Goal: Task Accomplishment & Management: Manage account settings

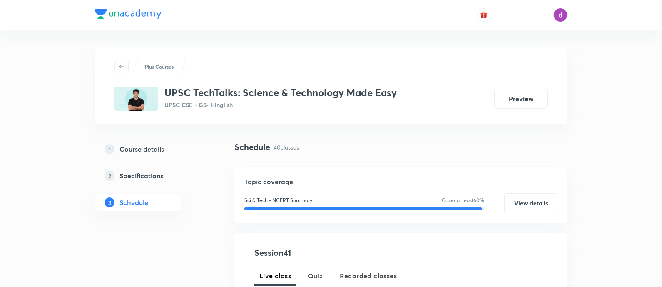
scroll to position [180, 0]
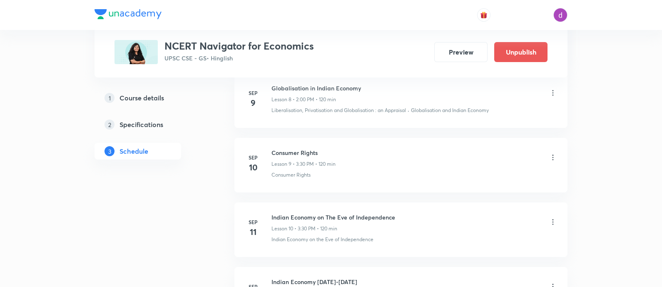
scroll to position [942, 0]
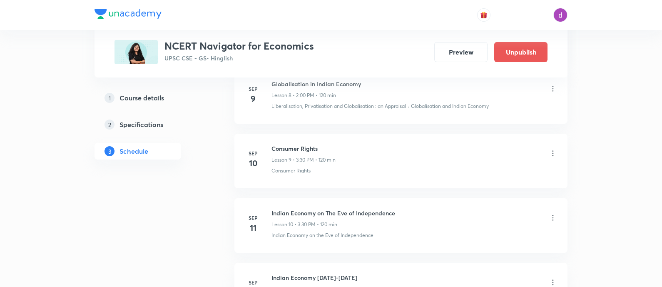
click at [551, 149] on icon at bounding box center [553, 153] width 8 height 8
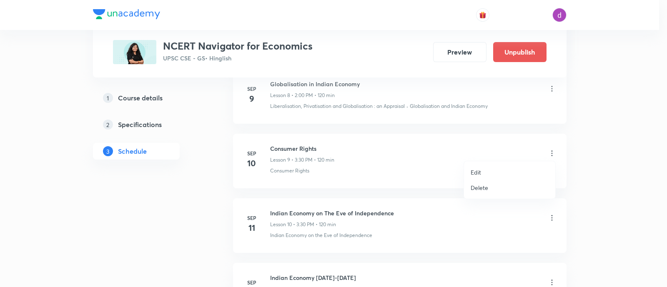
click at [475, 168] on p "Edit" at bounding box center [475, 172] width 10 height 9
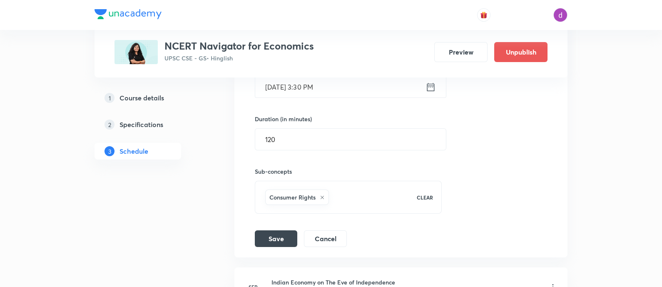
scroll to position [785, 0]
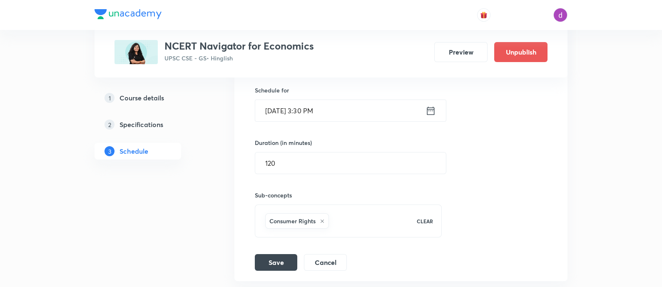
click at [346, 107] on input "Sep 10, 2025, 3:30 PM" at bounding box center [340, 110] width 170 height 21
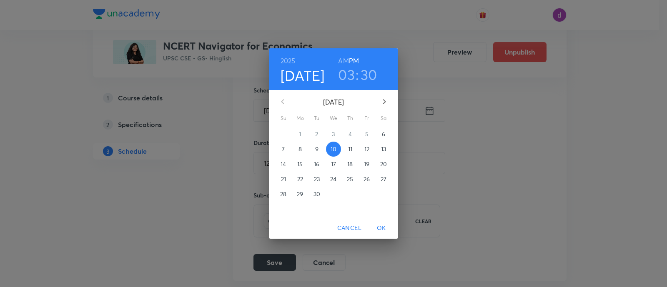
click at [351, 76] on h3 "03" at bounding box center [346, 74] width 17 height 17
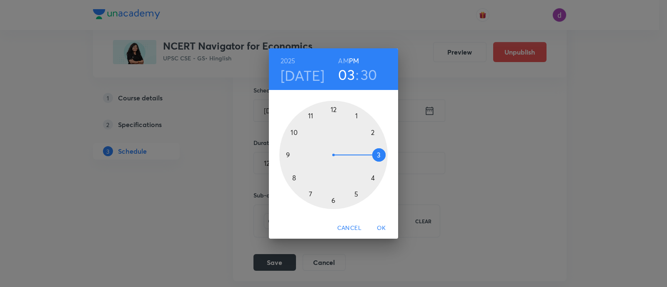
click at [371, 132] on div at bounding box center [333, 155] width 108 height 108
click at [369, 77] on h3 "30" at bounding box center [368, 74] width 17 height 17
click at [333, 107] on div at bounding box center [333, 155] width 108 height 108
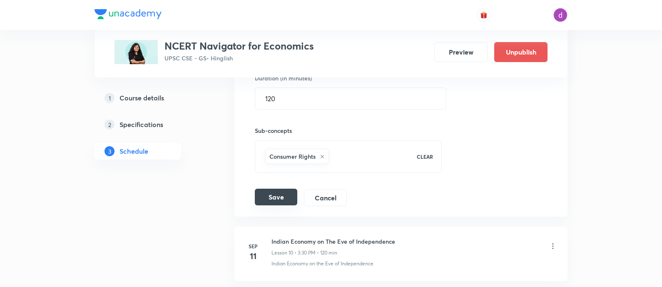
scroll to position [850, 0]
click at [281, 196] on button "Save" at bounding box center [276, 196] width 42 height 17
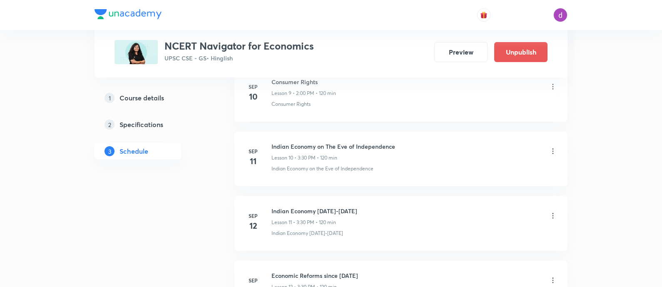
scroll to position [733, 0]
click at [553, 148] on icon at bounding box center [553, 150] width 1 height 5
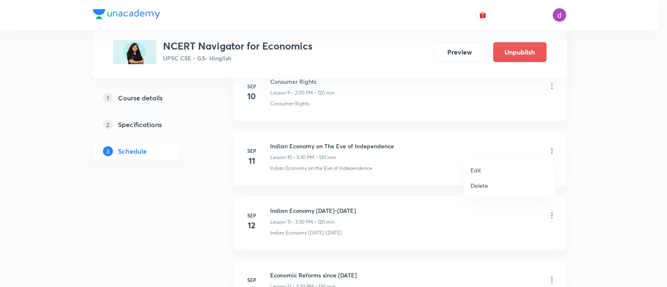
click at [479, 170] on p "Edit" at bounding box center [475, 170] width 10 height 9
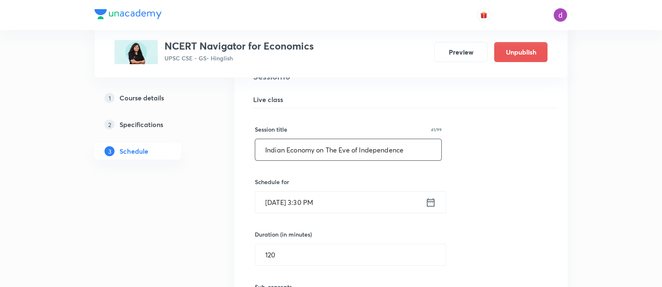
scroll to position [761, 0]
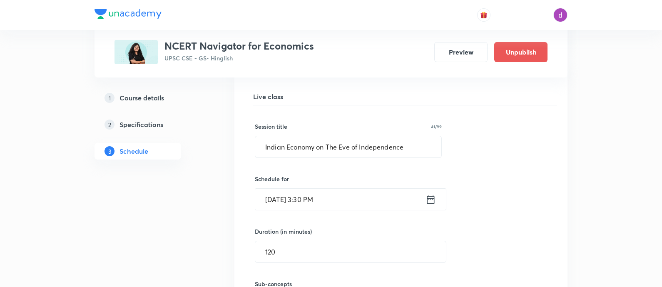
click at [350, 191] on input "Sep 11, 2025, 3:30 PM" at bounding box center [340, 199] width 170 height 21
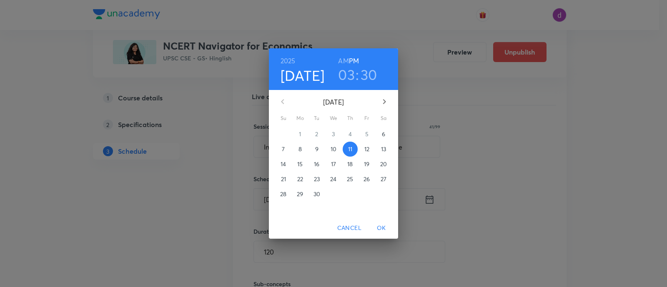
click at [345, 76] on h3 "03" at bounding box center [346, 74] width 17 height 17
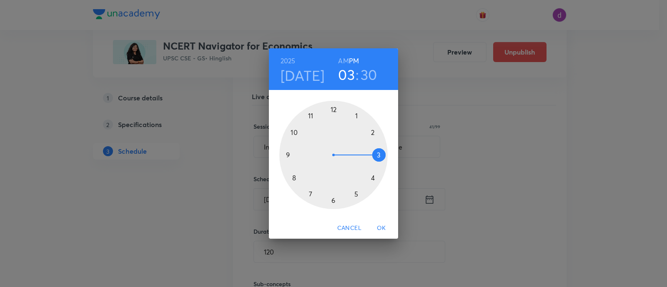
click at [375, 133] on div at bounding box center [333, 155] width 108 height 108
click at [334, 111] on div at bounding box center [333, 155] width 108 height 108
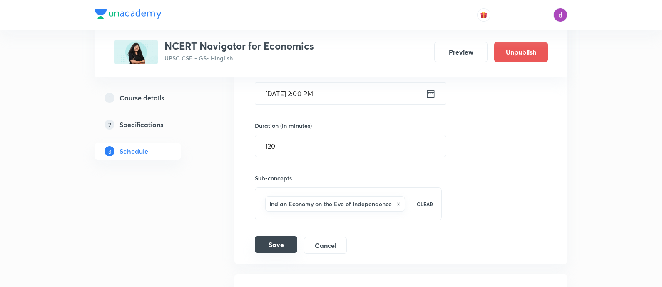
scroll to position [867, 0]
click at [276, 244] on button "Save" at bounding box center [276, 244] width 42 height 17
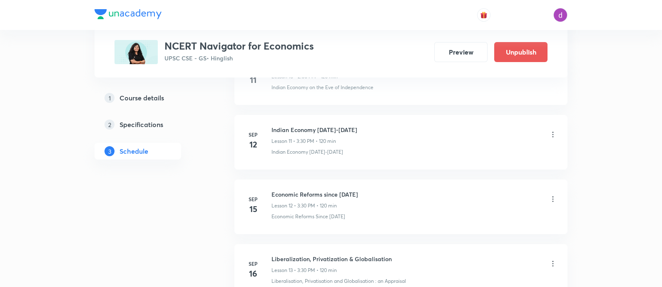
scroll to position [762, 0]
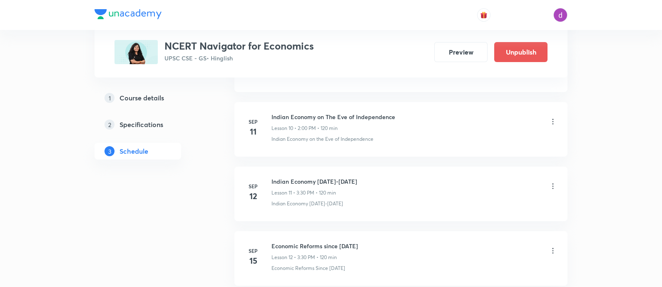
click at [552, 182] on icon at bounding box center [553, 186] width 8 height 8
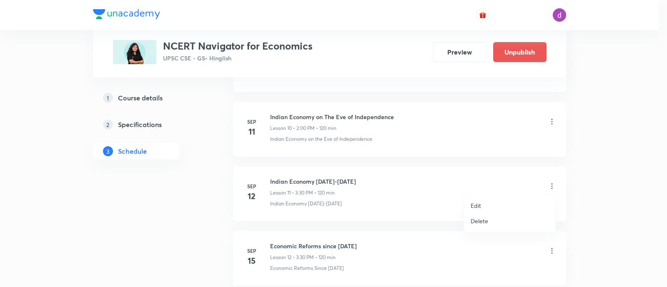
click at [469, 204] on li "Edit" at bounding box center [509, 205] width 91 height 15
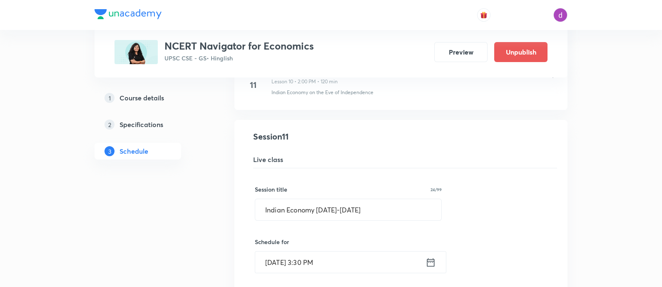
click at [342, 254] on input "Sep 12, 2025, 3:30 PM" at bounding box center [340, 262] width 170 height 21
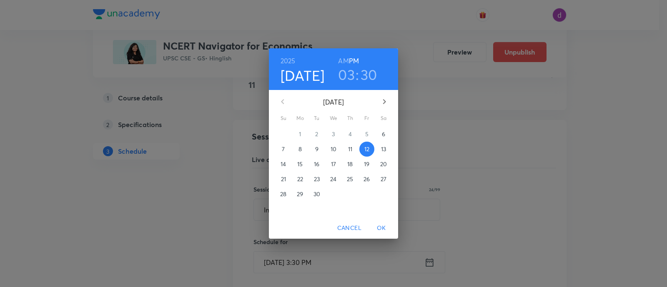
click at [342, 79] on h3 "03" at bounding box center [346, 74] width 17 height 17
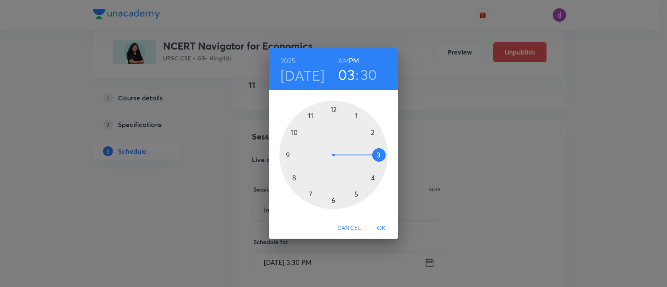
click at [373, 133] on div at bounding box center [333, 155] width 108 height 108
click at [332, 107] on div at bounding box center [333, 155] width 108 height 108
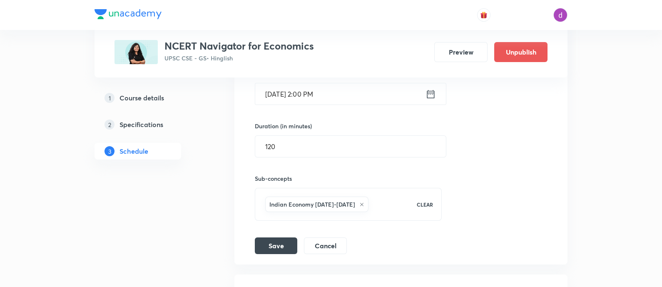
scroll to position [933, 0]
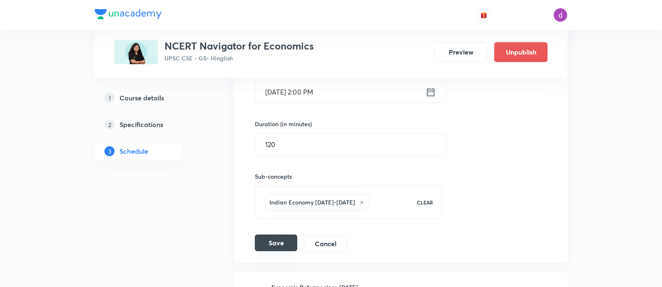
click at [276, 240] on button "Save" at bounding box center [276, 243] width 42 height 17
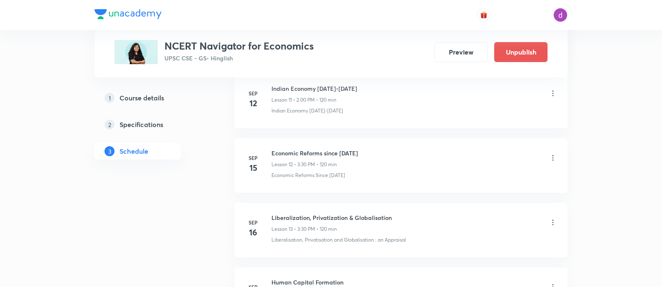
scroll to position [863, 0]
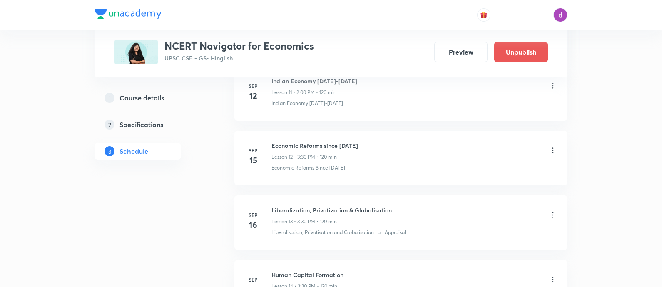
click at [553, 151] on icon at bounding box center [553, 150] width 1 height 5
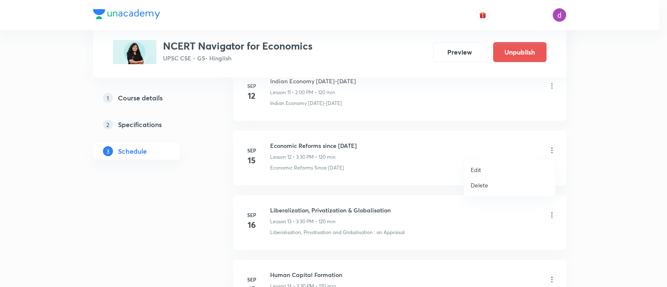
click at [477, 170] on p "Edit" at bounding box center [475, 169] width 10 height 9
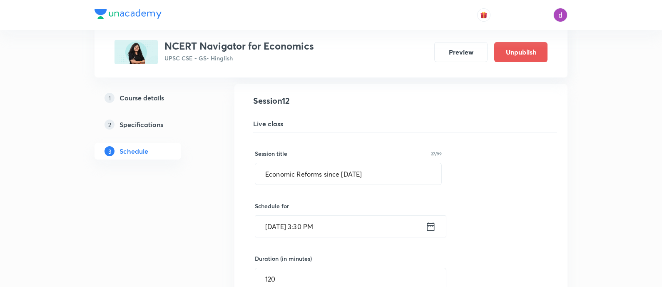
click at [340, 226] on input "Sep 15, 2025, 3:30 PM" at bounding box center [340, 226] width 170 height 21
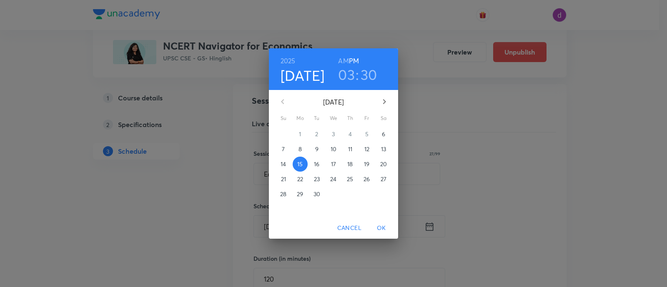
click at [346, 76] on h3 "03" at bounding box center [346, 74] width 17 height 17
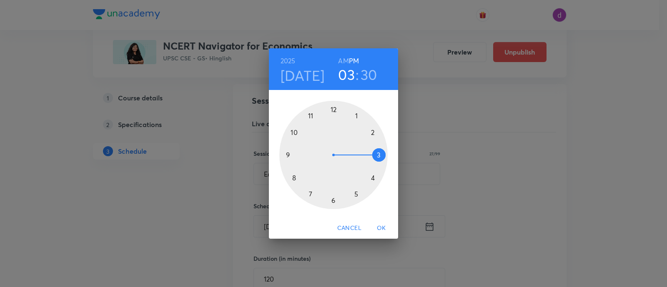
click at [371, 133] on div at bounding box center [333, 155] width 108 height 108
click at [333, 106] on div at bounding box center [333, 155] width 108 height 108
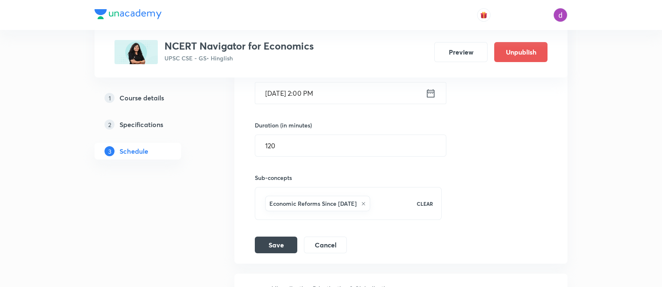
scroll to position [1000, 0]
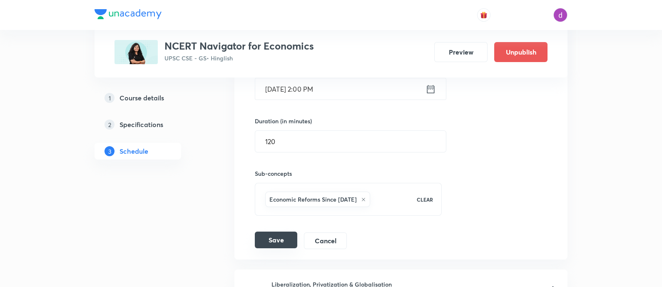
click at [276, 239] on button "Save" at bounding box center [276, 240] width 42 height 17
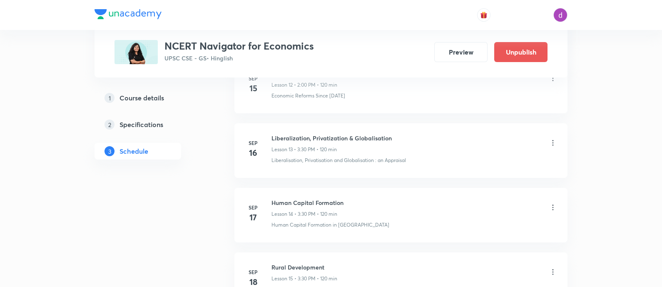
scroll to position [935, 0]
click at [553, 140] on icon at bounding box center [553, 142] width 1 height 5
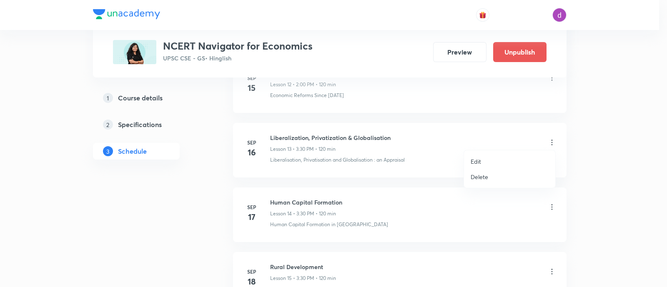
click at [475, 158] on p "Edit" at bounding box center [475, 161] width 10 height 9
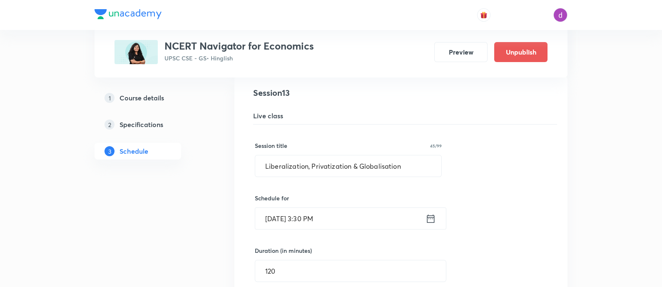
click at [324, 217] on input "Sep 16, 2025, 3:30 PM" at bounding box center [340, 218] width 170 height 21
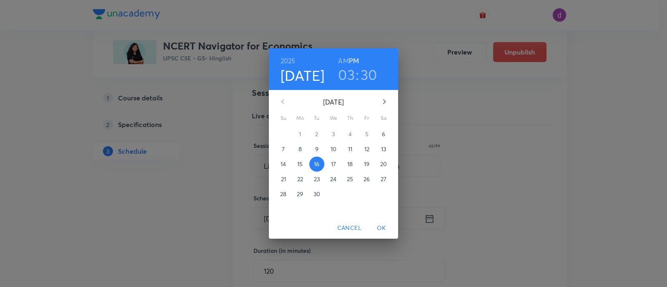
click at [348, 79] on h3 "03" at bounding box center [346, 74] width 17 height 17
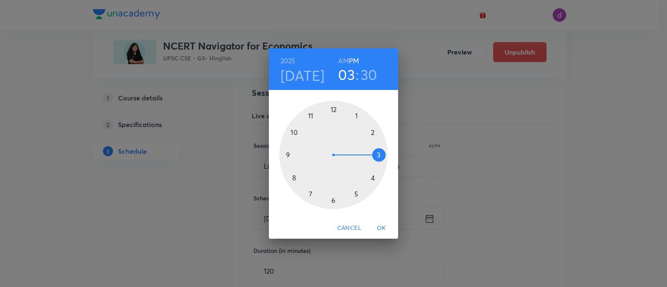
click at [372, 134] on div at bounding box center [333, 155] width 108 height 108
click at [332, 111] on div at bounding box center [333, 155] width 108 height 108
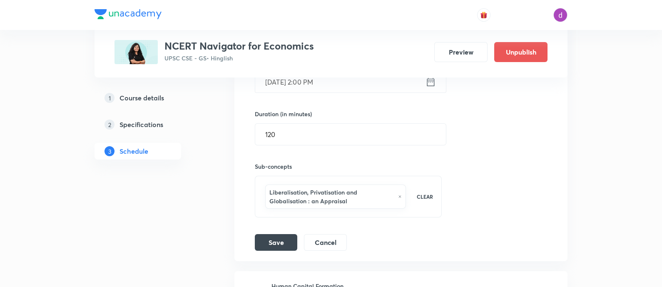
scroll to position [1088, 0]
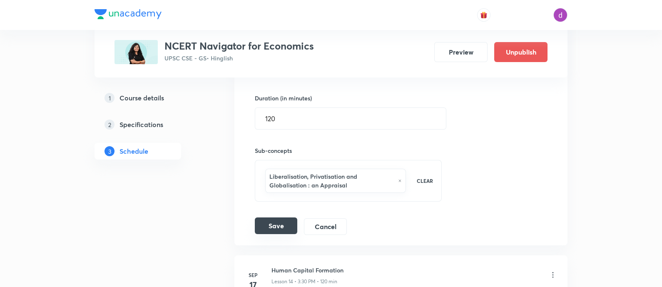
click at [274, 223] on button "Save" at bounding box center [276, 225] width 42 height 17
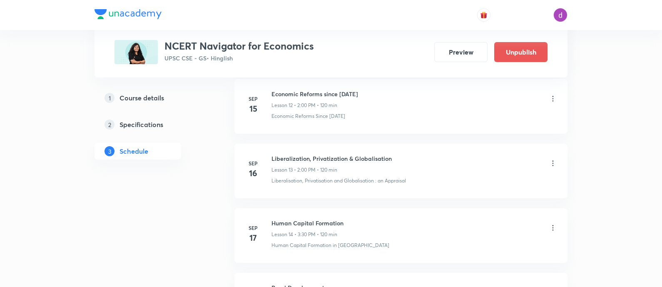
scroll to position [956, 0]
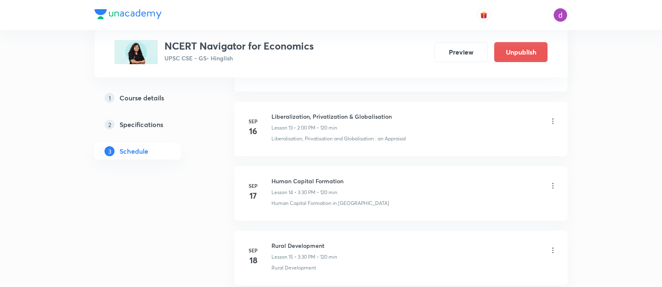
click at [553, 184] on icon at bounding box center [553, 185] width 1 height 5
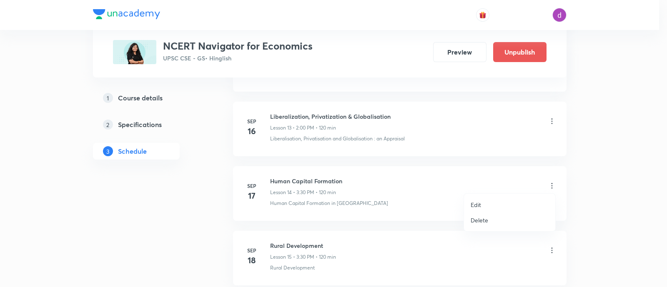
click at [479, 202] on p "Edit" at bounding box center [475, 204] width 10 height 9
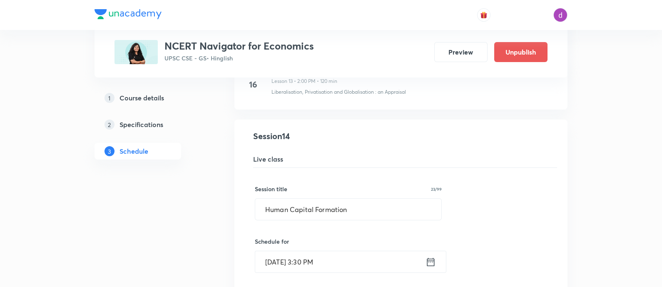
scroll to position [1002, 0]
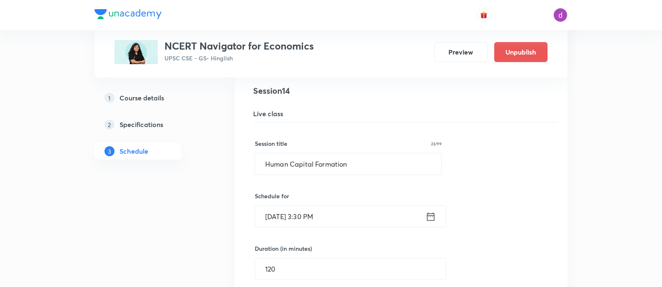
click at [361, 212] on input "Sep 17, 2025, 3:30 PM" at bounding box center [340, 216] width 170 height 21
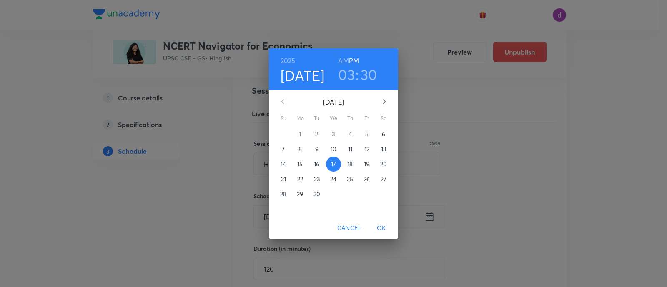
click at [350, 76] on h3 "03" at bounding box center [346, 74] width 17 height 17
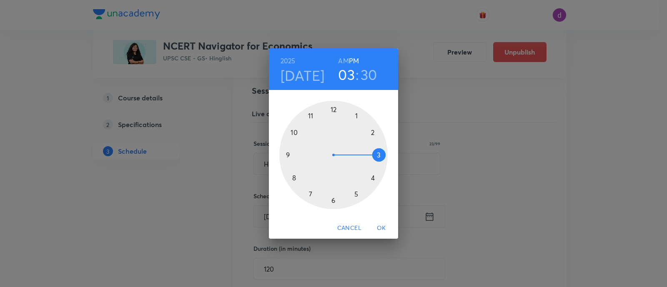
click at [372, 133] on div at bounding box center [333, 155] width 108 height 108
click at [331, 107] on div at bounding box center [333, 155] width 108 height 108
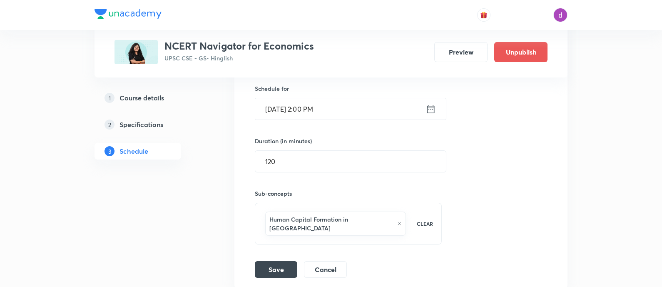
scroll to position [1137, 0]
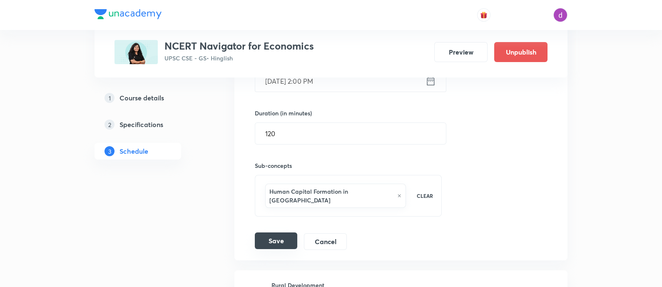
click at [275, 232] on button "Save" at bounding box center [276, 240] width 42 height 17
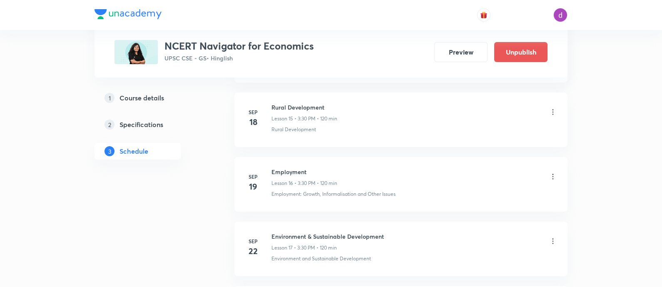
scroll to position [1096, 0]
click at [552, 107] on icon at bounding box center [553, 111] width 8 height 8
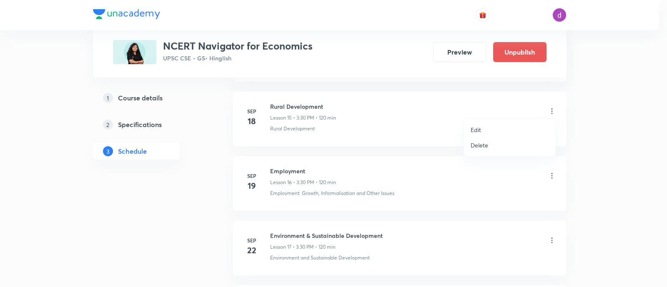
click at [477, 129] on p "Edit" at bounding box center [475, 129] width 10 height 9
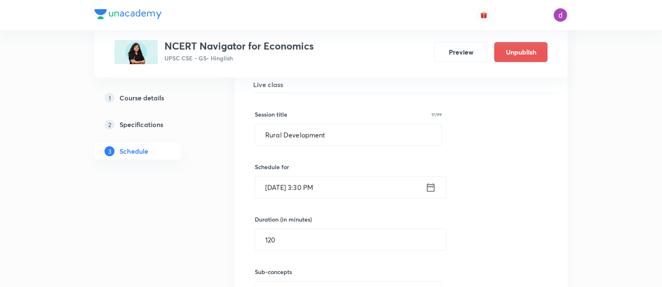
click at [352, 183] on input "Sep 18, 2025, 3:30 PM" at bounding box center [340, 187] width 170 height 21
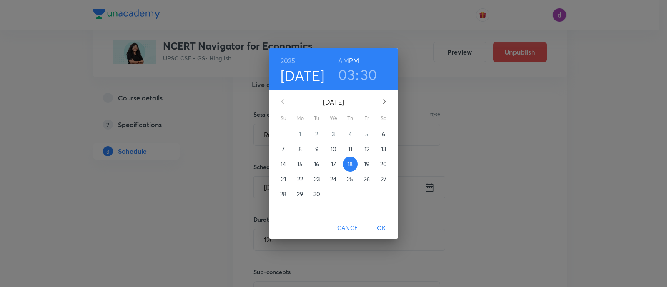
click at [350, 77] on h3 "03" at bounding box center [346, 74] width 17 height 17
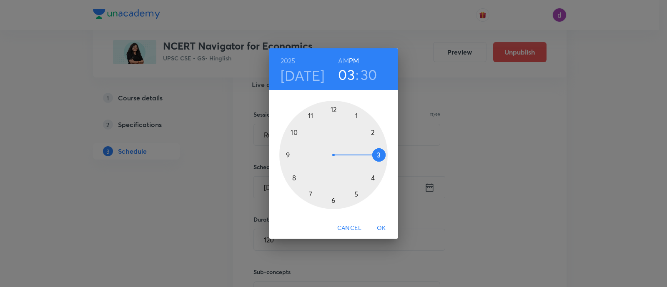
click at [372, 131] on div at bounding box center [333, 155] width 108 height 108
click at [335, 111] on div at bounding box center [333, 155] width 108 height 108
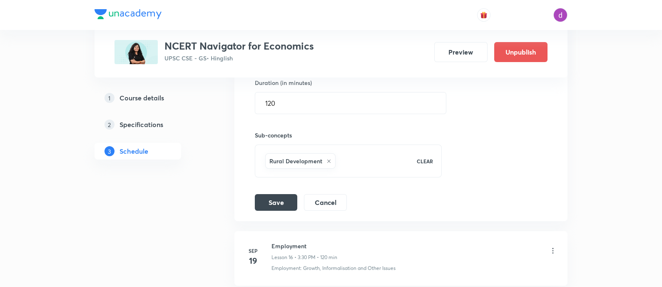
scroll to position [1240, 0]
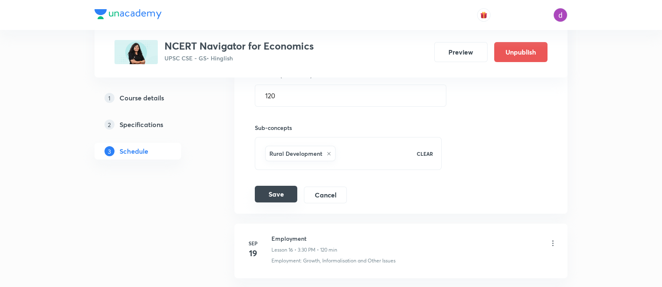
click at [278, 190] on button "Save" at bounding box center [276, 194] width 42 height 17
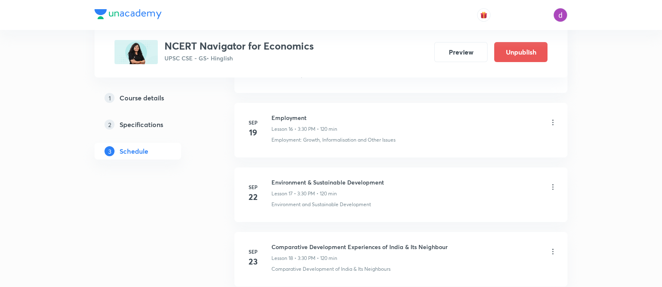
scroll to position [1149, 0]
click at [554, 118] on icon at bounding box center [553, 122] width 8 height 8
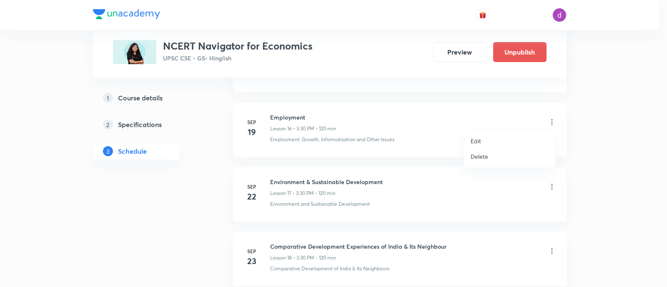
click at [472, 135] on li "Edit" at bounding box center [509, 140] width 91 height 15
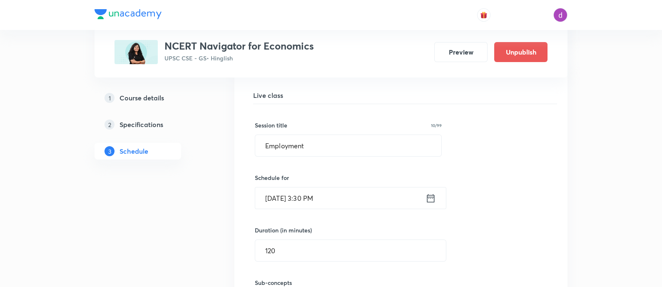
click at [328, 192] on input "Sep 19, 2025, 3:30 PM" at bounding box center [340, 197] width 170 height 21
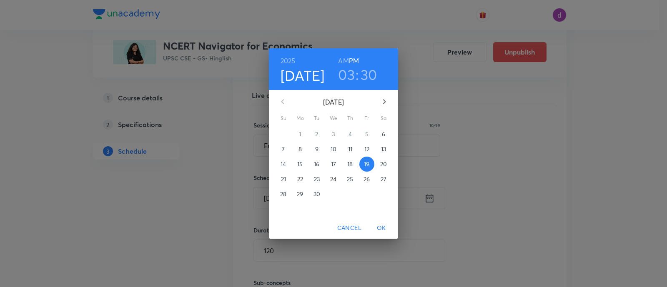
click at [349, 72] on h3 "03" at bounding box center [346, 74] width 17 height 17
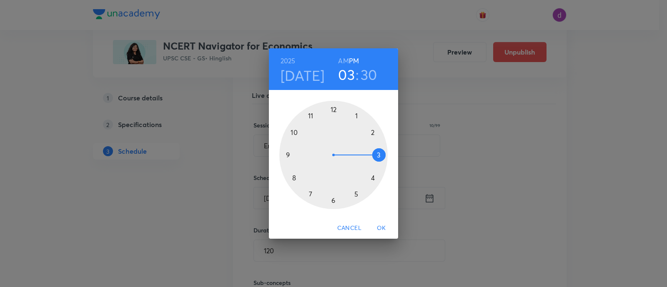
click at [372, 131] on div at bounding box center [333, 155] width 108 height 108
click at [333, 108] on div at bounding box center [333, 155] width 108 height 108
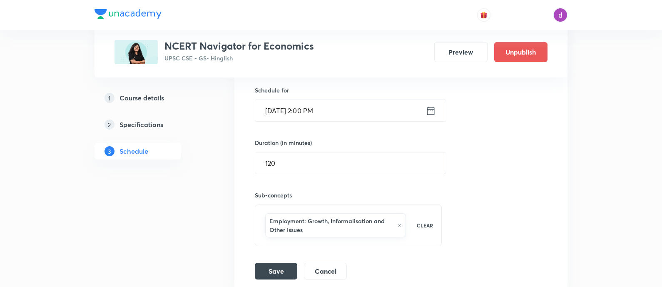
scroll to position [1241, 0]
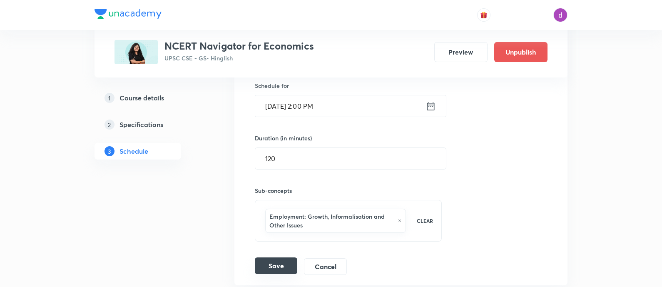
click at [268, 261] on button "Save" at bounding box center [276, 265] width 42 height 17
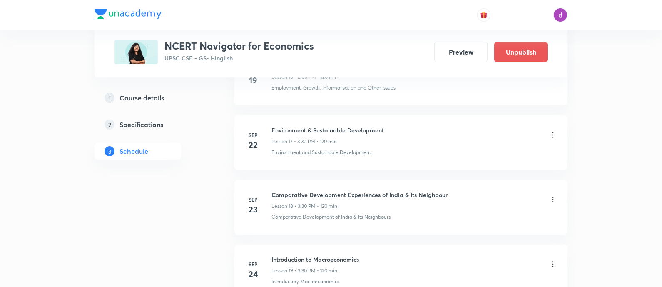
scroll to position [1202, 0]
click at [553, 132] on icon at bounding box center [553, 134] width 1 height 5
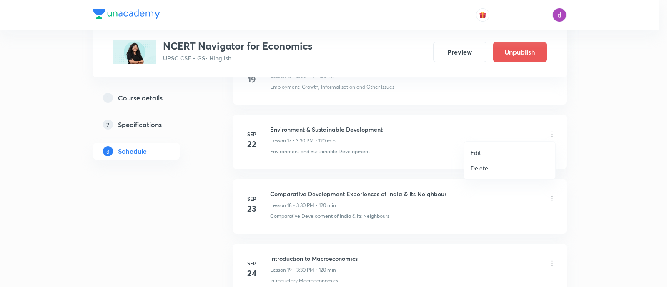
click at [477, 150] on p "Edit" at bounding box center [475, 152] width 10 height 9
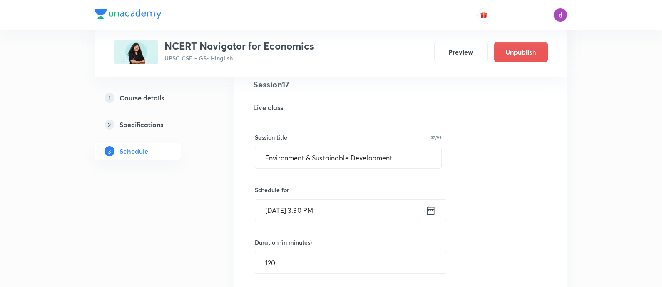
click at [342, 200] on input "Sep 22, 2025, 3:30 PM" at bounding box center [340, 210] width 170 height 21
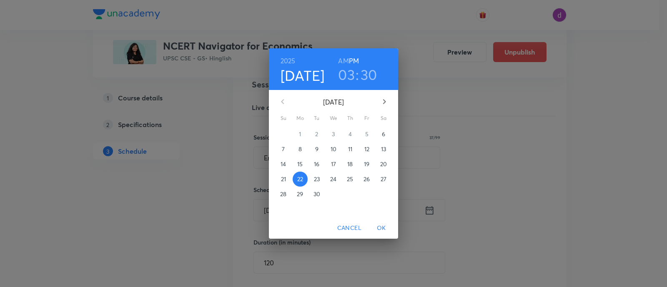
click at [347, 83] on div "2025 Sep 22 03 : 30 AM PM" at bounding box center [333, 69] width 129 height 42
click at [345, 78] on h3 "03" at bounding box center [346, 74] width 17 height 17
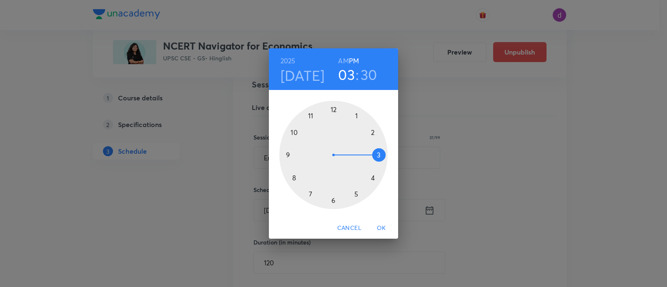
click at [374, 134] on div at bounding box center [333, 155] width 108 height 108
click at [332, 107] on div at bounding box center [333, 155] width 108 height 108
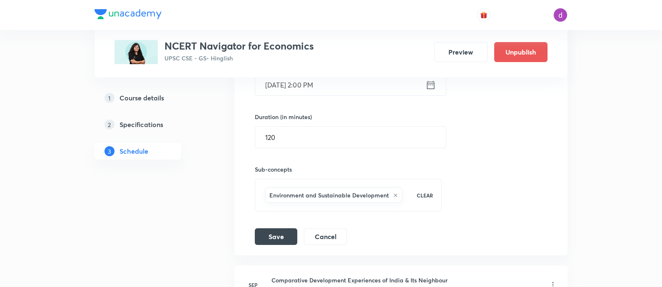
scroll to position [1329, 0]
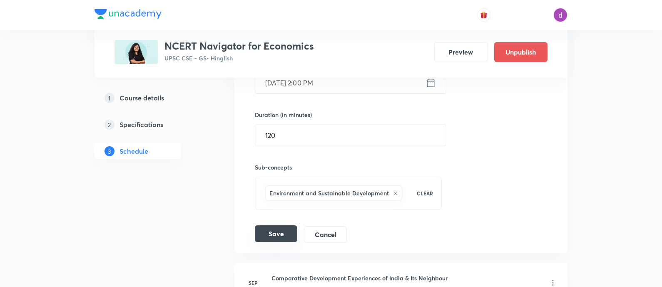
click at [266, 227] on button "Save" at bounding box center [276, 233] width 42 height 17
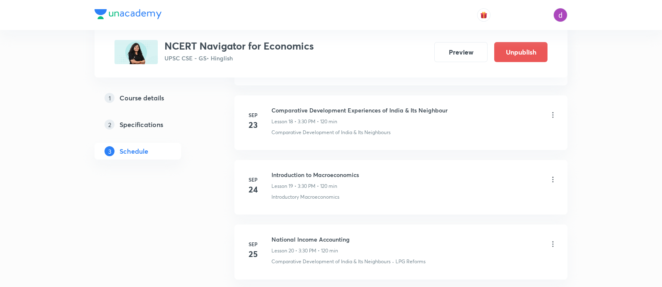
scroll to position [1213, 0]
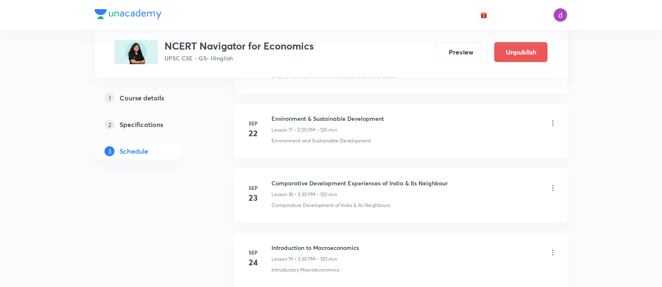
click at [554, 186] on icon at bounding box center [553, 188] width 8 height 8
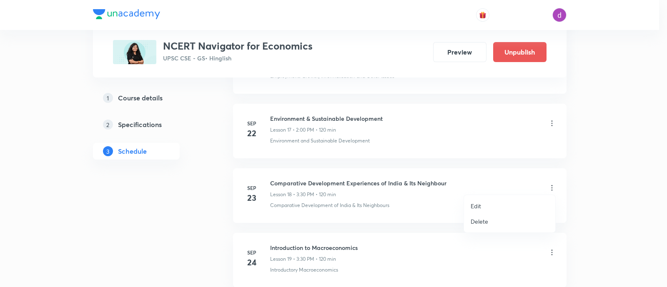
click at [481, 203] on li "Edit" at bounding box center [509, 205] width 91 height 15
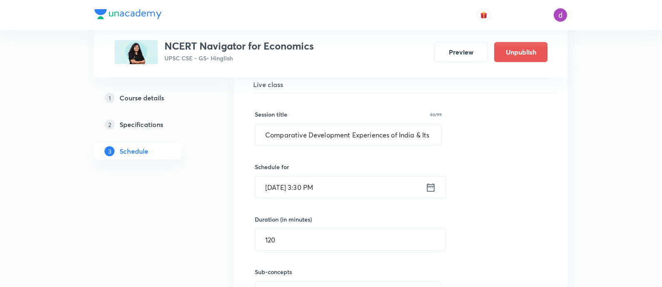
scroll to position [1291, 0]
click at [363, 184] on input "Sep 23, 2025, 3:30 PM" at bounding box center [340, 185] width 170 height 21
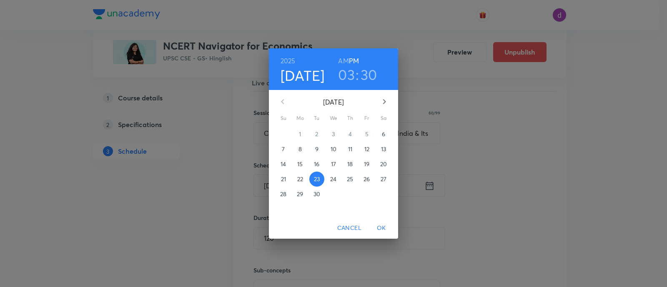
click at [346, 78] on h3 "03" at bounding box center [346, 74] width 17 height 17
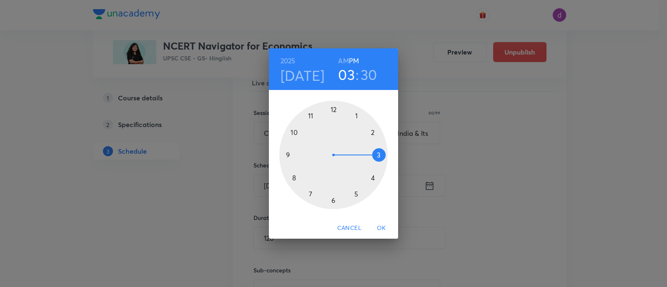
click at [371, 131] on div at bounding box center [333, 155] width 108 height 108
click at [331, 110] on div at bounding box center [333, 155] width 108 height 108
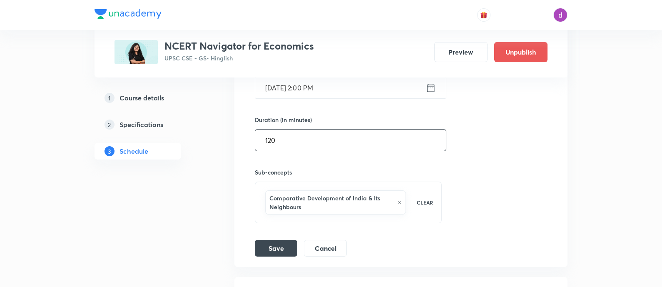
scroll to position [1396, 0]
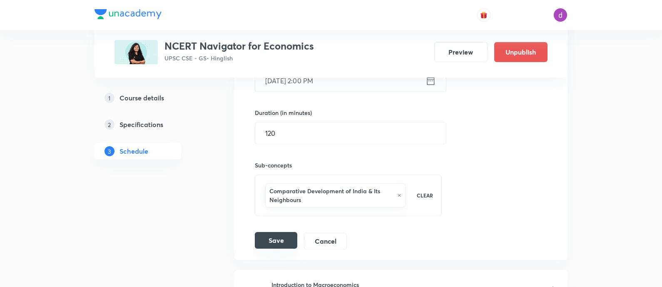
click at [273, 235] on button "Save" at bounding box center [276, 240] width 42 height 17
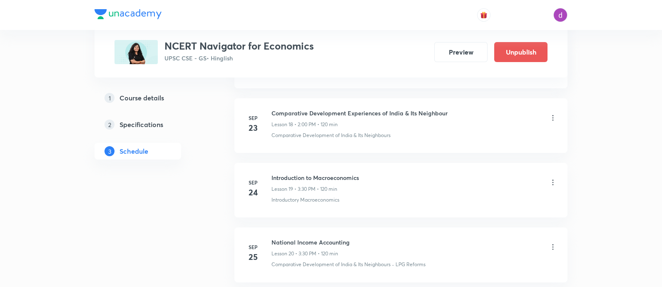
scroll to position [1283, 0]
click at [553, 178] on icon at bounding box center [553, 182] width 8 height 8
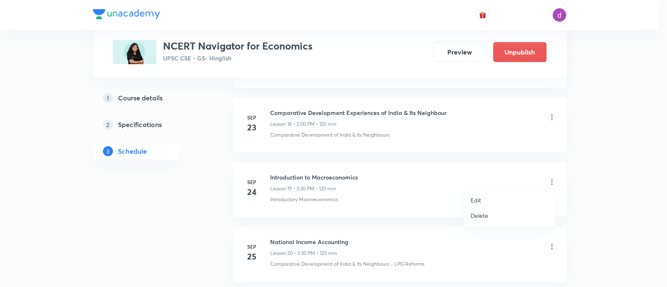
click at [481, 197] on li "Edit" at bounding box center [509, 199] width 91 height 15
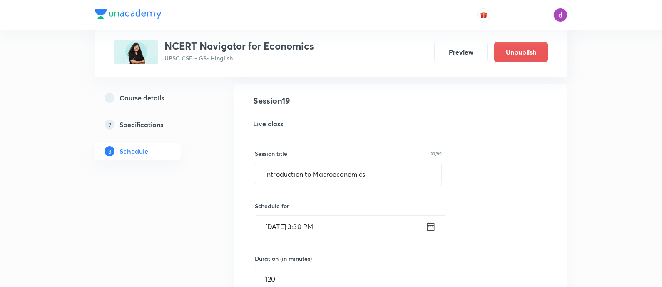
scroll to position [1316, 0]
click at [360, 222] on input "Sep 24, 2025, 3:30 PM" at bounding box center [340, 225] width 170 height 21
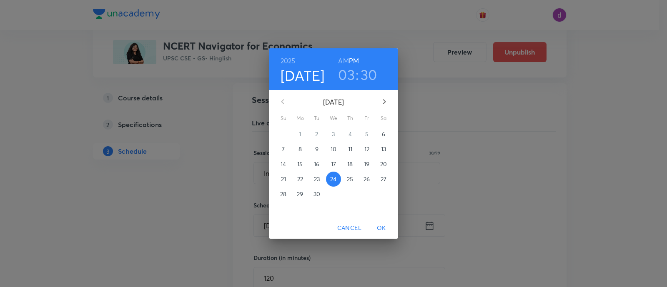
click at [347, 78] on h3 "03" at bounding box center [346, 74] width 17 height 17
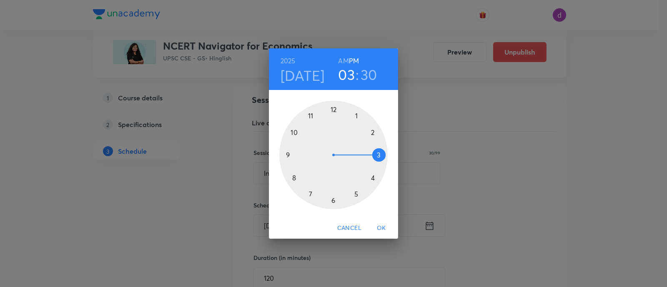
click at [373, 132] on div at bounding box center [333, 155] width 108 height 108
click at [333, 112] on div at bounding box center [333, 155] width 108 height 108
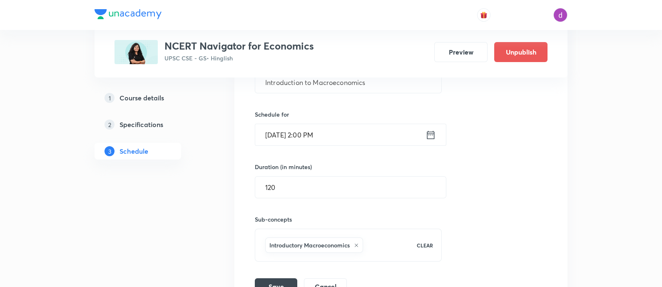
scroll to position [1411, 0]
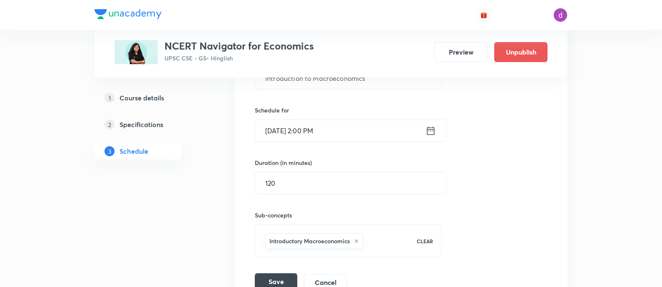
click at [271, 276] on button "Save" at bounding box center [276, 281] width 42 height 17
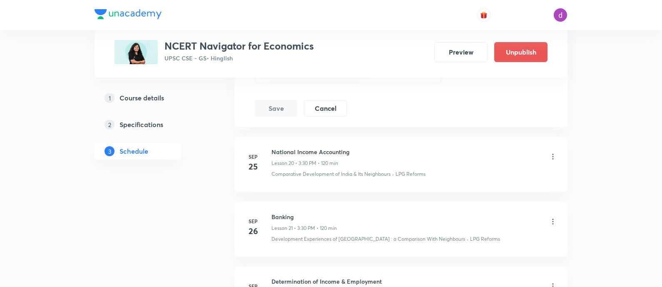
scroll to position [1585, 0]
click at [552, 152] on icon at bounding box center [553, 156] width 8 height 8
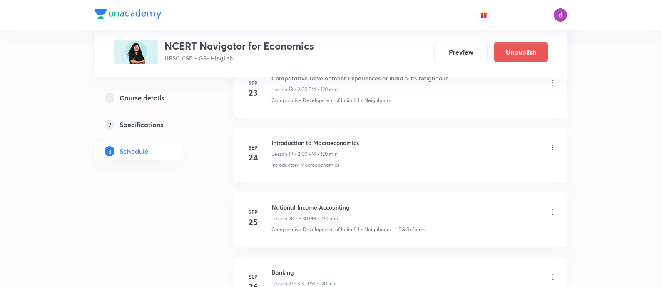
scroll to position [1315, 0]
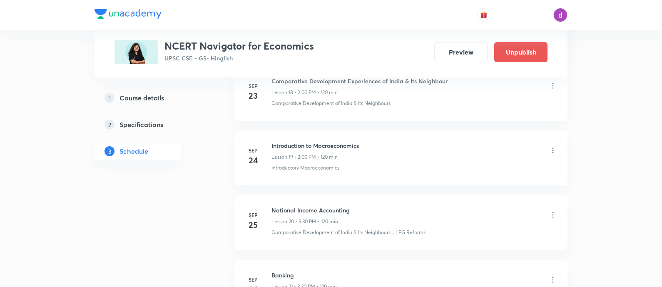
click at [554, 211] on icon at bounding box center [553, 215] width 8 height 8
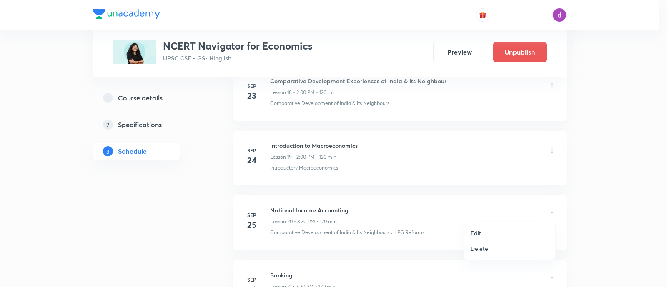
click at [475, 230] on p "Edit" at bounding box center [475, 233] width 10 height 9
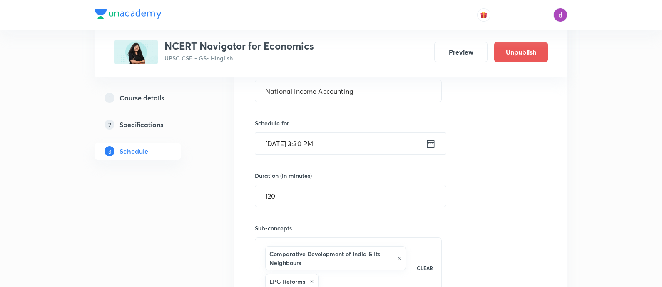
scroll to position [1463, 0]
click at [345, 138] on input "Sep 25, 2025, 3:30 PM" at bounding box center [340, 142] width 170 height 21
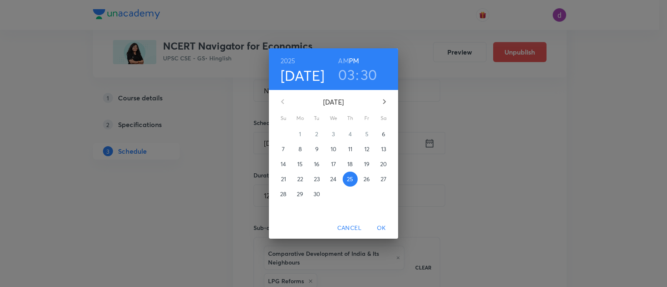
click at [347, 70] on h3 "03" at bounding box center [346, 74] width 17 height 17
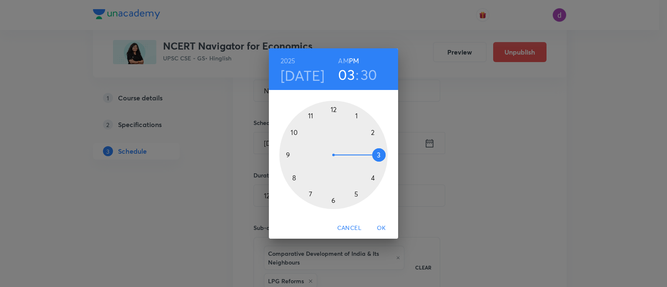
click at [372, 132] on div at bounding box center [333, 155] width 108 height 108
click at [331, 107] on div at bounding box center [333, 155] width 108 height 108
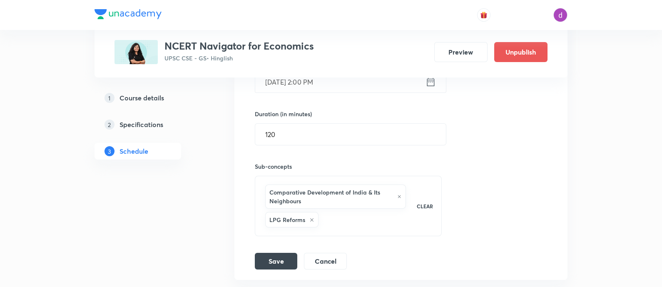
scroll to position [1525, 0]
click at [273, 253] on button "Save" at bounding box center [276, 259] width 42 height 17
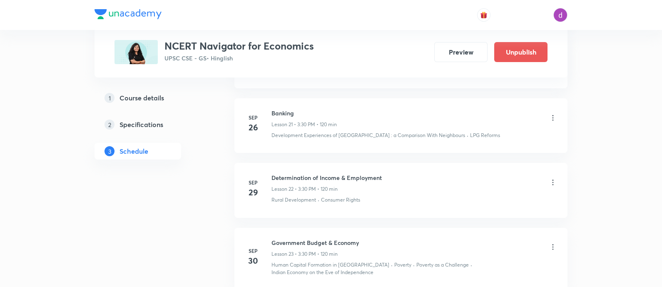
scroll to position [1478, 0]
click at [553, 112] on icon at bounding box center [553, 116] width 8 height 8
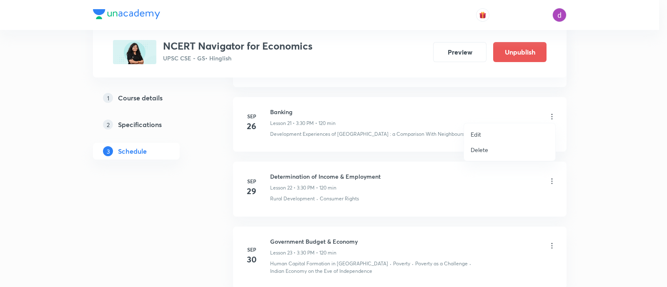
click at [479, 132] on p "Edit" at bounding box center [475, 134] width 10 height 9
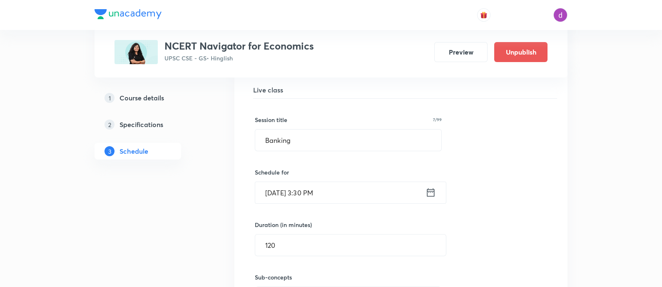
click at [385, 195] on input "Sep 26, 2025, 3:30 PM" at bounding box center [340, 192] width 170 height 21
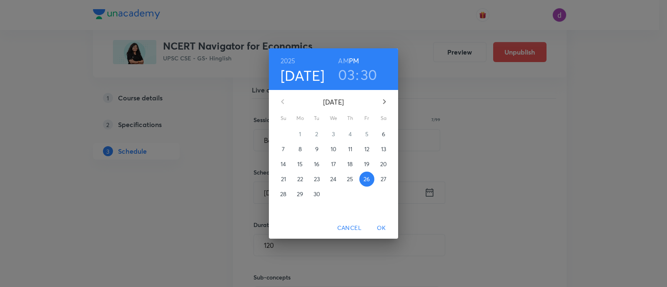
click at [345, 76] on h3 "03" at bounding box center [346, 74] width 17 height 17
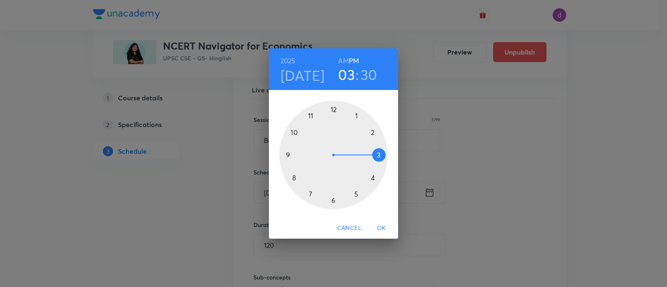
click at [372, 132] on div at bounding box center [333, 155] width 108 height 108
click at [335, 109] on div at bounding box center [333, 155] width 108 height 108
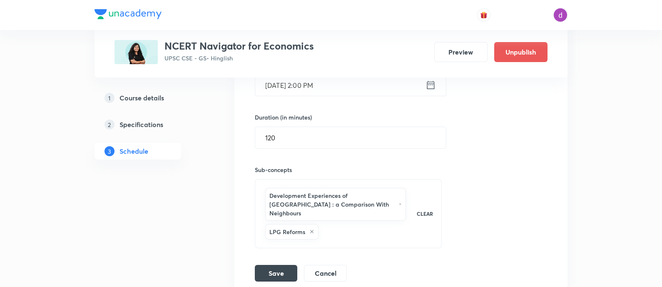
scroll to position [1586, 0]
click at [278, 263] on button "Save" at bounding box center [276, 271] width 42 height 17
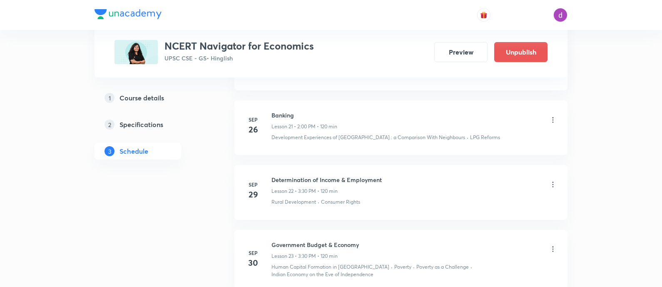
scroll to position [1474, 0]
click at [554, 182] on icon at bounding box center [553, 185] width 8 height 8
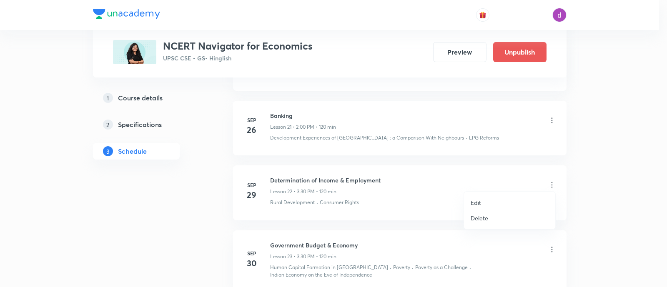
click at [478, 200] on p "Edit" at bounding box center [475, 202] width 10 height 9
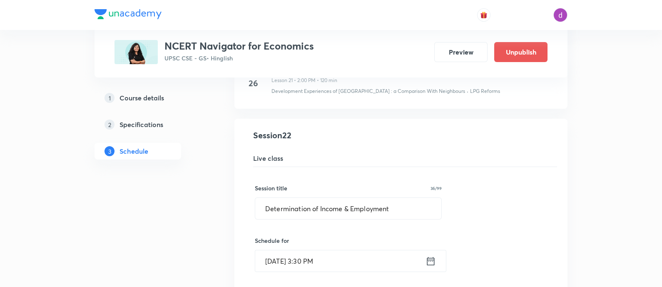
click at [345, 251] on input "Sep 29, 2025, 3:30 PM" at bounding box center [340, 260] width 170 height 21
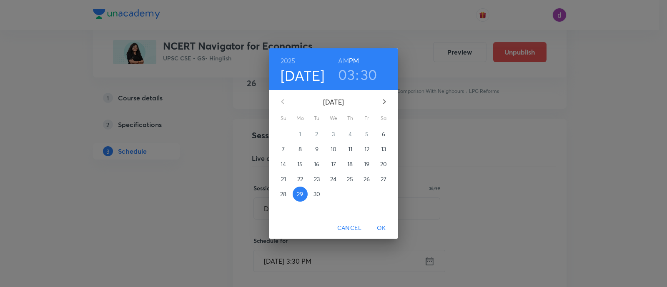
click at [348, 81] on h3 "03" at bounding box center [346, 74] width 17 height 17
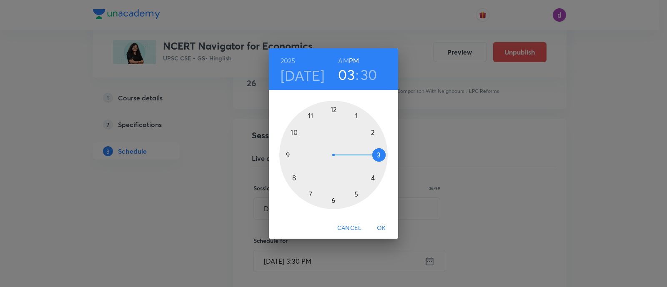
click at [373, 133] on div at bounding box center [333, 155] width 108 height 108
click at [332, 108] on div at bounding box center [333, 155] width 108 height 108
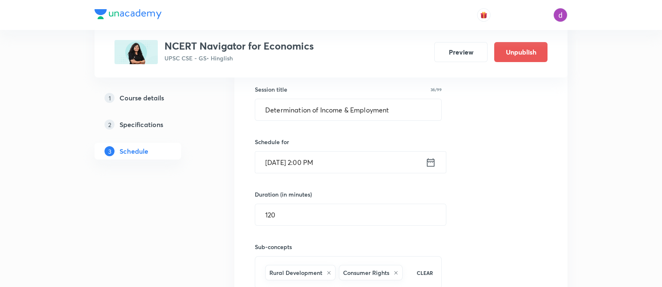
scroll to position [1606, 0]
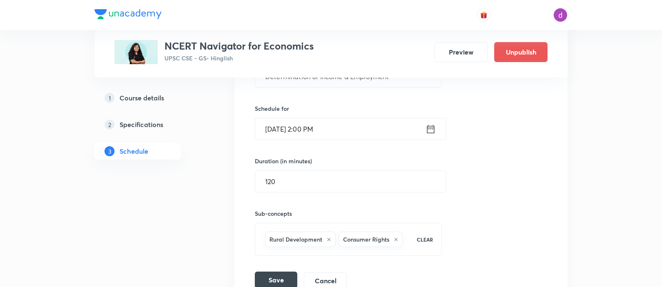
click at [285, 277] on button "Save" at bounding box center [276, 280] width 42 height 17
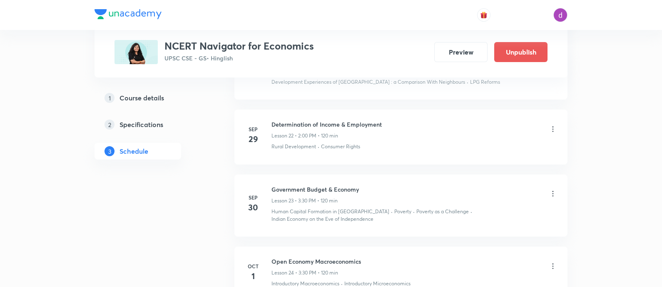
scroll to position [1514, 0]
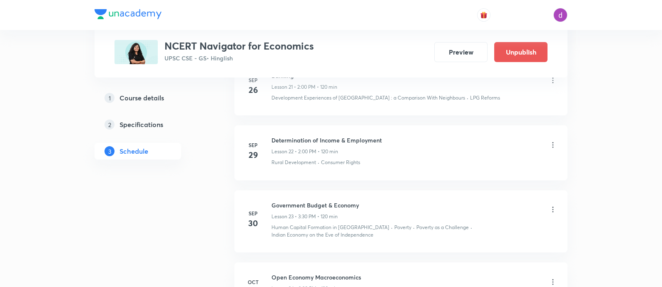
click at [553, 207] on icon at bounding box center [553, 209] width 8 height 8
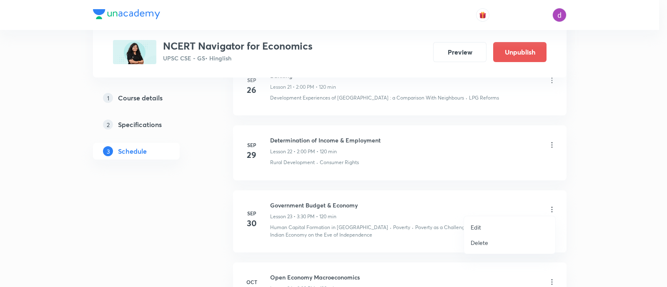
click at [480, 225] on p "Edit" at bounding box center [475, 227] width 10 height 9
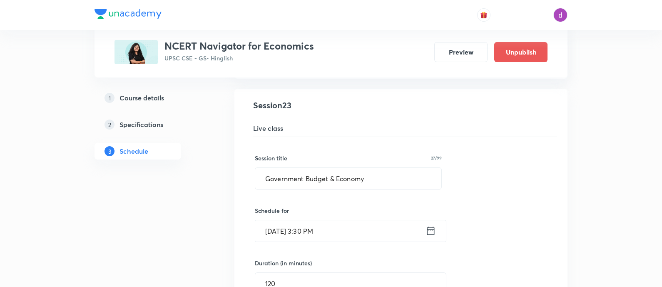
scroll to position [1570, 0]
click at [338, 229] on input "Sep 30, 2025, 3:30 PM" at bounding box center [340, 230] width 170 height 21
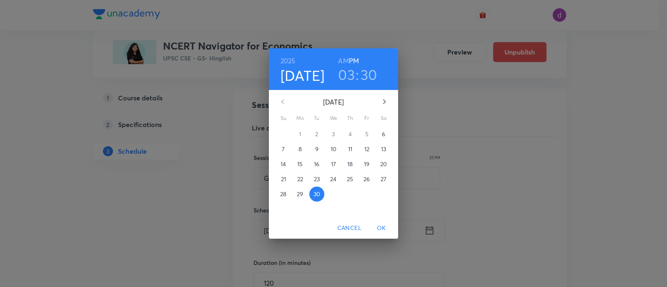
click at [342, 79] on h3 "03" at bounding box center [346, 74] width 17 height 17
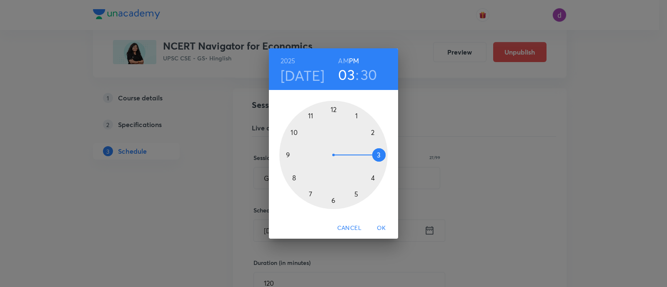
click at [372, 133] on div at bounding box center [333, 155] width 108 height 108
click at [333, 109] on div at bounding box center [333, 155] width 108 height 108
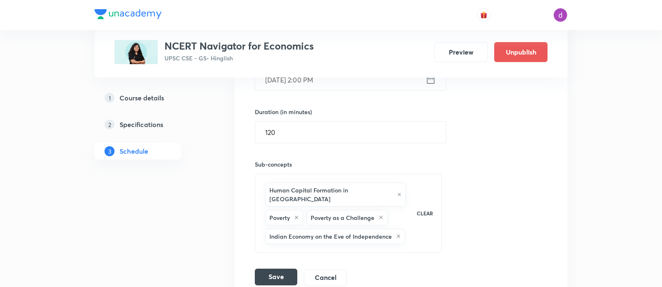
scroll to position [1721, 0]
click at [281, 268] on button "Save" at bounding box center [276, 276] width 42 height 17
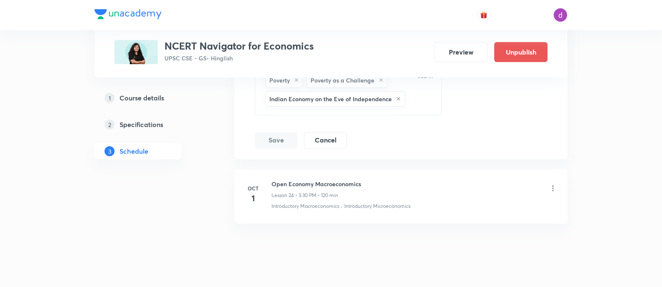
scroll to position [1859, 0]
click at [552, 178] on div "Open Economy Macroeconomics Lesson 24 • 3:30 PM • 120 min" at bounding box center [415, 188] width 286 height 20
click at [552, 183] on icon at bounding box center [553, 187] width 8 height 8
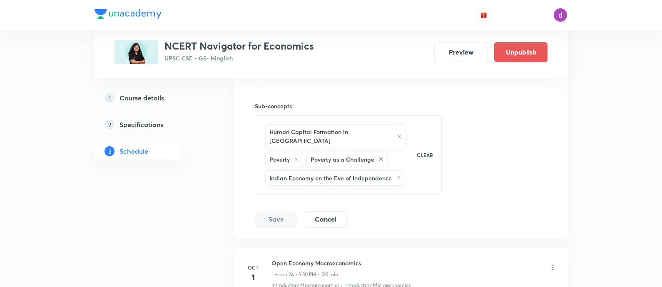
scroll to position [1611, 0]
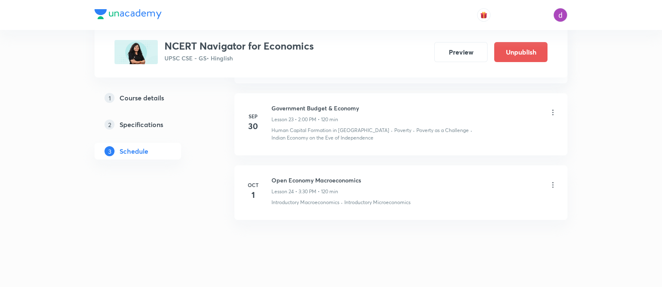
click at [552, 181] on icon at bounding box center [553, 185] width 8 height 8
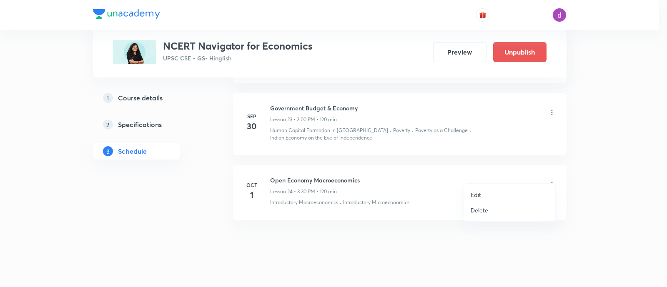
click at [475, 190] on p "Edit" at bounding box center [475, 194] width 10 height 9
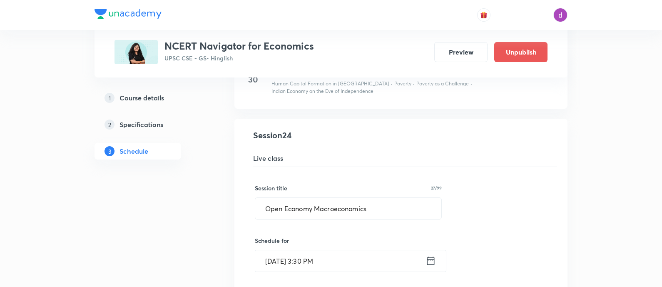
scroll to position [1686, 0]
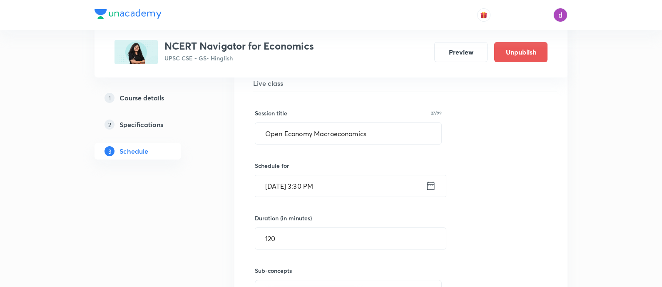
click at [338, 175] on input "Oct 1, 2025, 3:30 PM" at bounding box center [340, 185] width 170 height 21
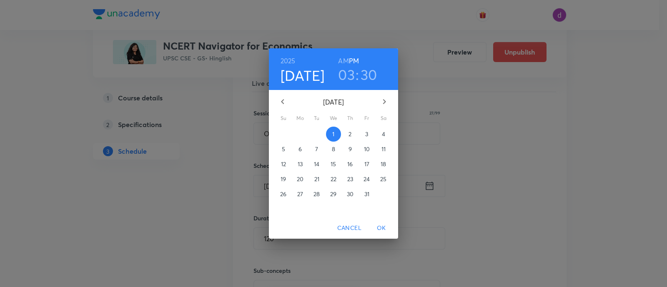
click at [345, 76] on h3 "03" at bounding box center [346, 74] width 17 height 17
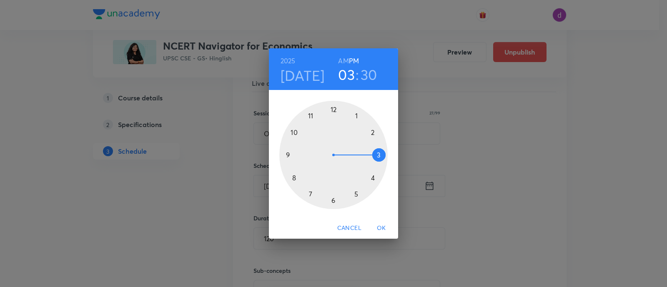
click at [373, 132] on div at bounding box center [333, 155] width 108 height 108
click at [333, 109] on div at bounding box center [333, 155] width 108 height 108
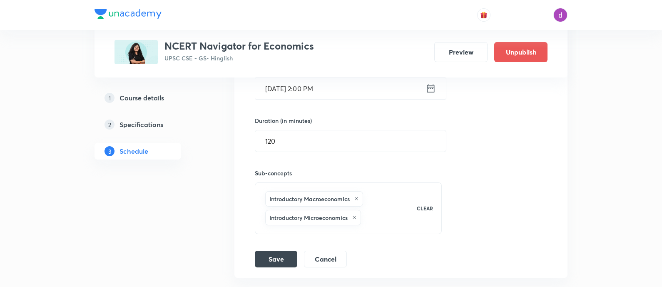
scroll to position [1793, 0]
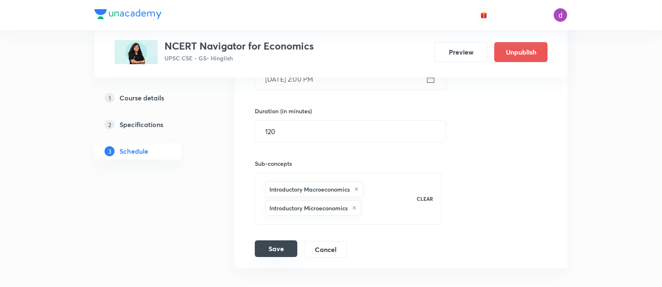
click at [277, 240] on button "Save" at bounding box center [276, 248] width 42 height 17
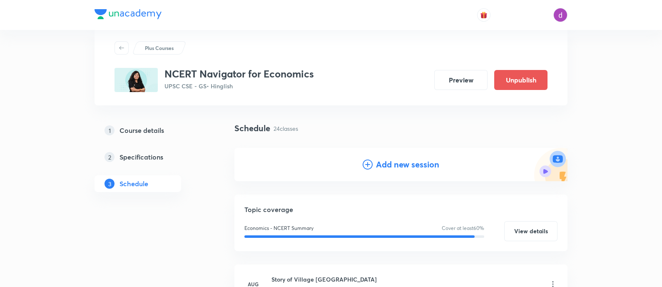
scroll to position [0, 0]
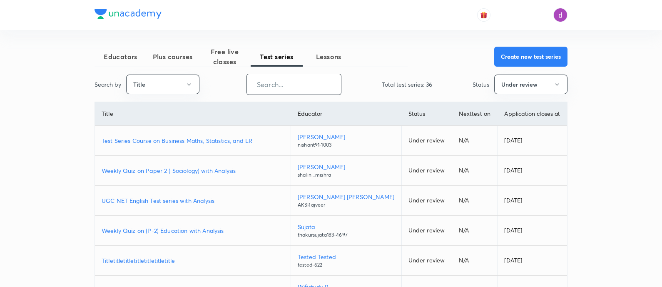
click at [280, 82] on input "text" at bounding box center [294, 84] width 94 height 21
paste input "Iconic Answer Writing Program (Learner's Choice)"
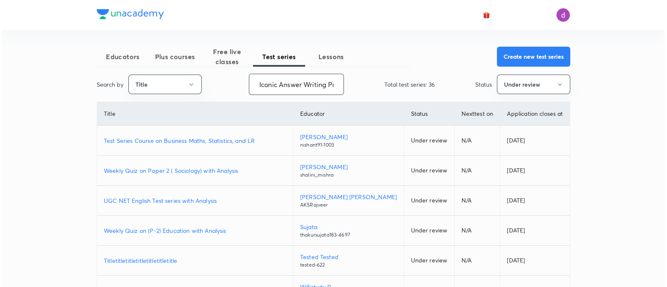
scroll to position [0, 81]
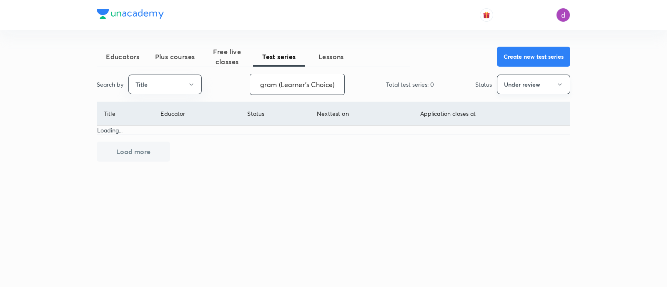
click at [530, 86] on button "Under review" at bounding box center [533, 85] width 73 height 20
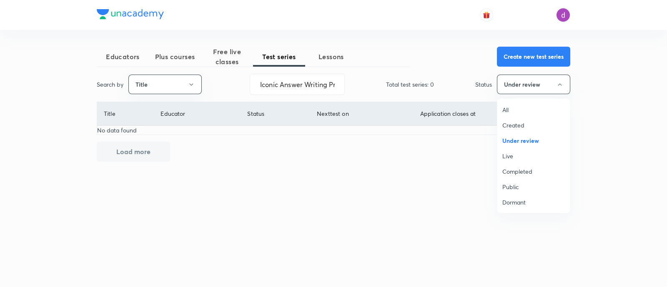
click at [507, 107] on span "All" at bounding box center [533, 109] width 62 height 9
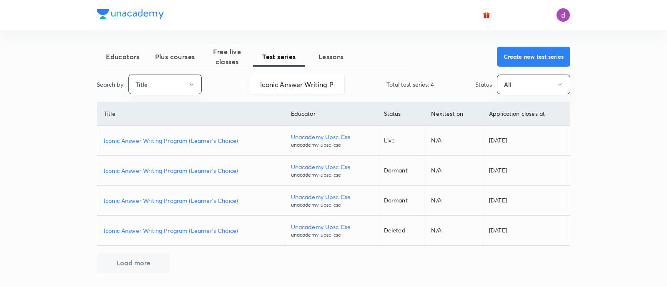
click at [196, 140] on p "Iconic Answer Writing Program (Learner's Choice)" at bounding box center [190, 140] width 173 height 9
click at [296, 85] on input "Iconic Answer Writing Program (Learner's Choice)" at bounding box center [297, 84] width 94 height 21
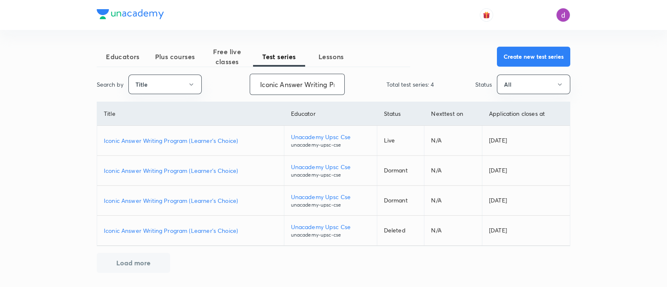
paste input "Daily GS Answer Writing Practice (Iconic"
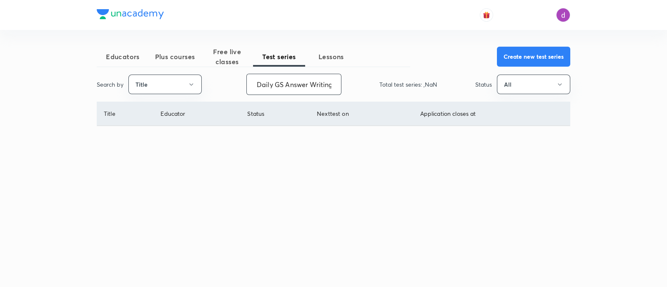
scroll to position [0, 54]
type input "Daily GS Answer Writing Practice (Iconic)"
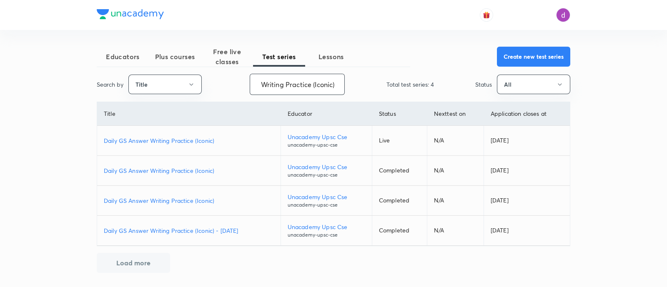
click at [199, 138] on p "Daily GS Answer Writing Practice (Iconic)" at bounding box center [189, 140] width 170 height 9
